Goal: Check status

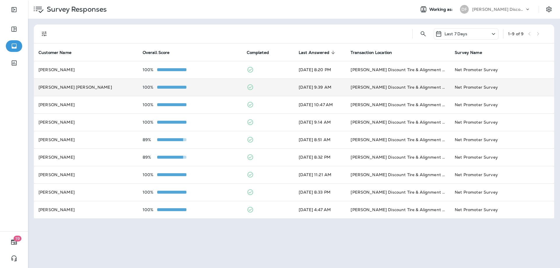
click at [271, 83] on td at bounding box center [268, 87] width 52 height 18
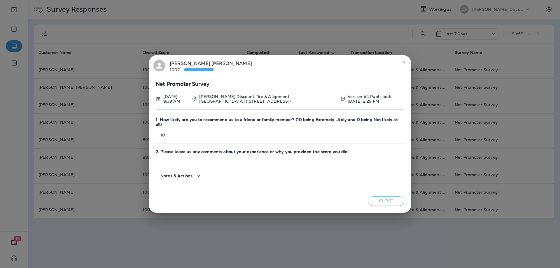
click at [401, 62] on button "close" at bounding box center [404, 61] width 9 height 9
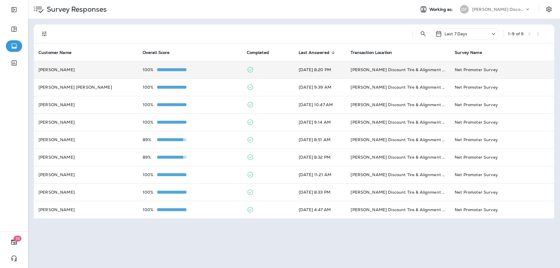
click at [351, 72] on td "[PERSON_NAME] Discount Tire & Alignment [GEOGRAPHIC_DATA] ([STREET_ADDRESS])" at bounding box center [398, 70] width 104 height 18
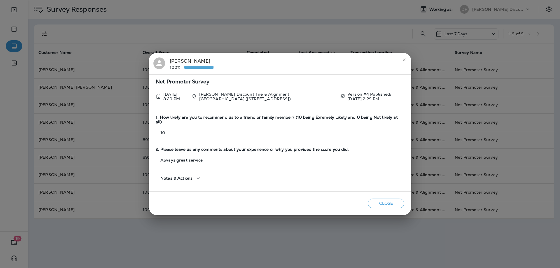
click at [404, 61] on icon "close" at bounding box center [404, 59] width 3 height 3
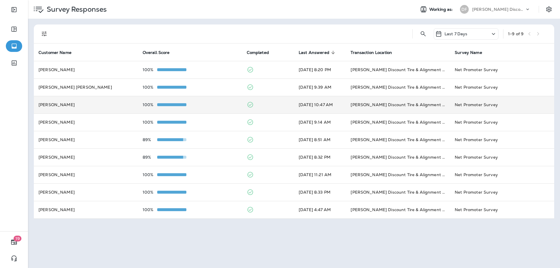
click at [166, 110] on td "100%" at bounding box center [190, 105] width 104 height 18
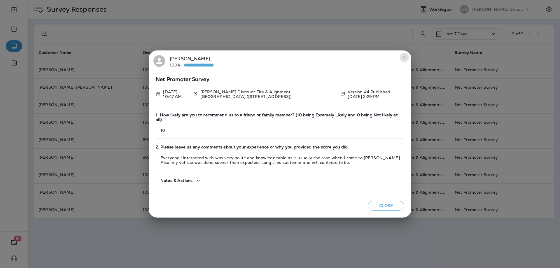
click at [402, 60] on button "close" at bounding box center [404, 57] width 9 height 9
